Goal: Transaction & Acquisition: Purchase product/service

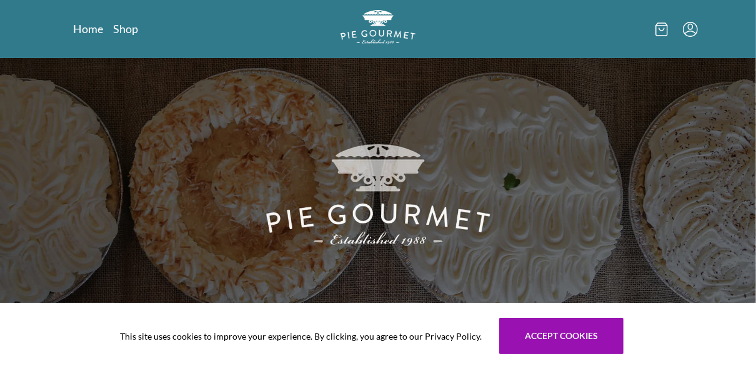
click at [66, 322] on div "This site uses cookies to improve your experience. By clicking, you agree to ou…" at bounding box center [378, 336] width 756 height 66
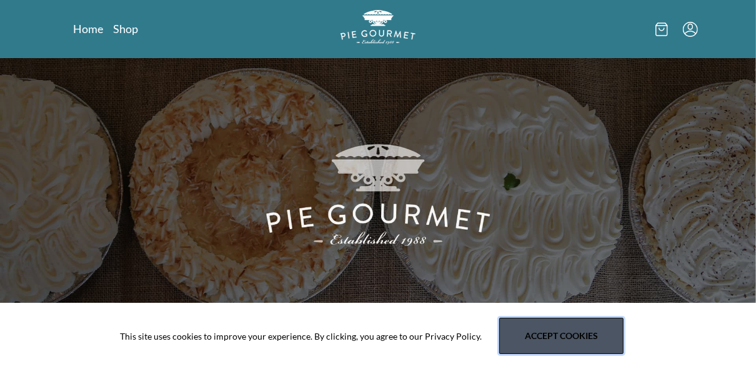
click at [548, 318] on button "Accept cookies" at bounding box center [561, 336] width 124 height 36
click at [549, 338] on button "Accept cookies" at bounding box center [561, 336] width 124 height 36
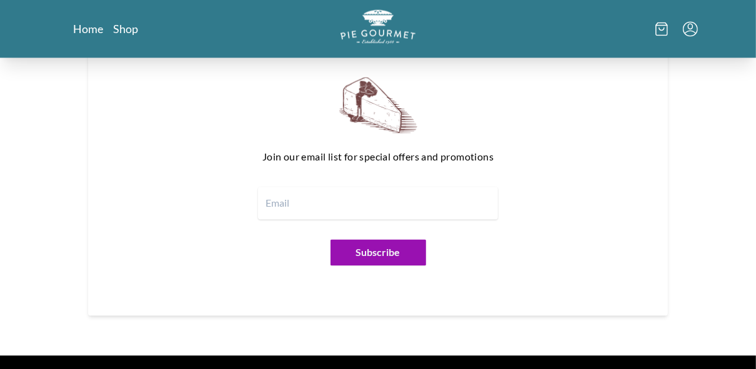
scroll to position [1459, 0]
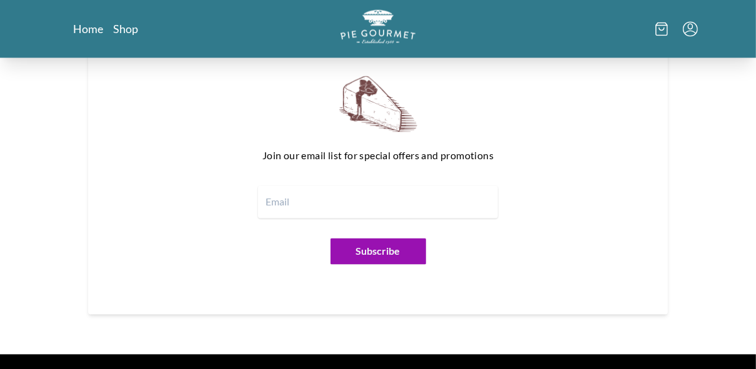
click at [277, 186] on input "email" at bounding box center [378, 202] width 240 height 32
type input "[EMAIL_ADDRESS][DOMAIN_NAME]"
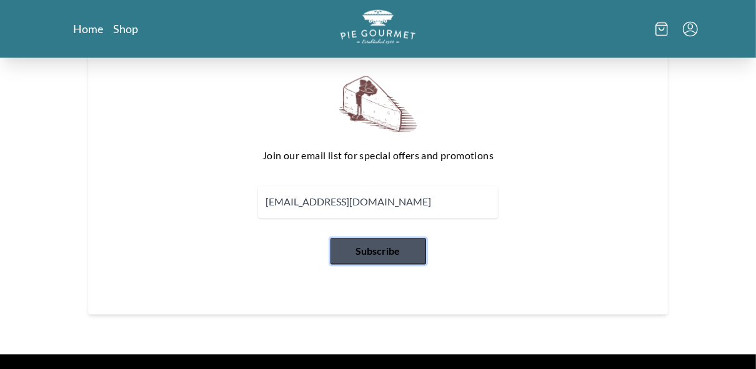
click at [373, 239] on button "Subscribe" at bounding box center [378, 252] width 96 height 26
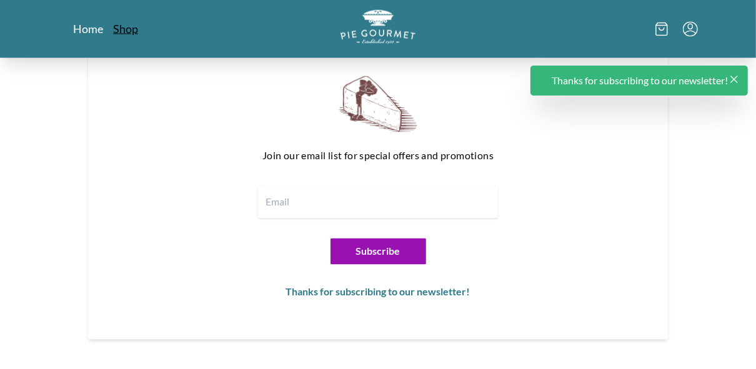
click at [127, 31] on link "Shop" at bounding box center [125, 28] width 25 height 15
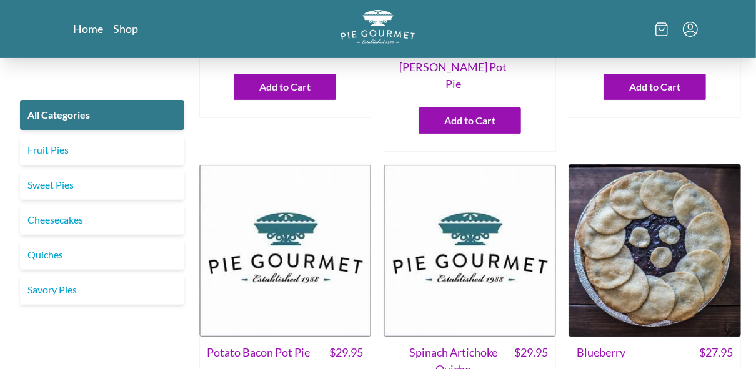
scroll to position [240, 0]
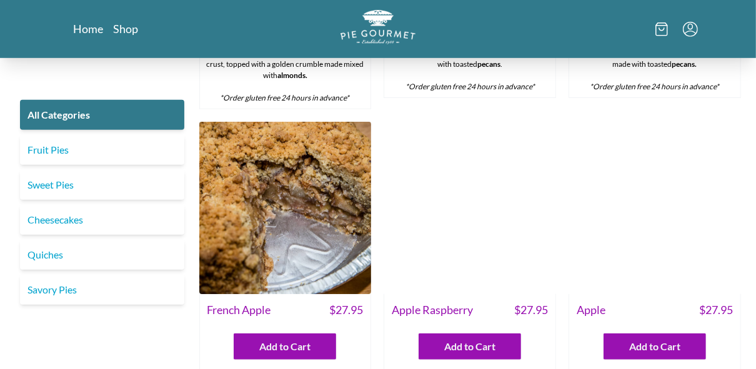
scroll to position [3704, 0]
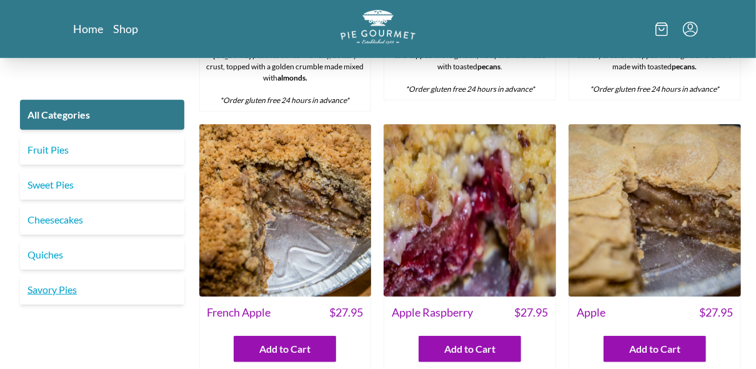
click at [54, 290] on link "Savory Pies" at bounding box center [102, 290] width 164 height 30
